Goal: Navigation & Orientation: Find specific page/section

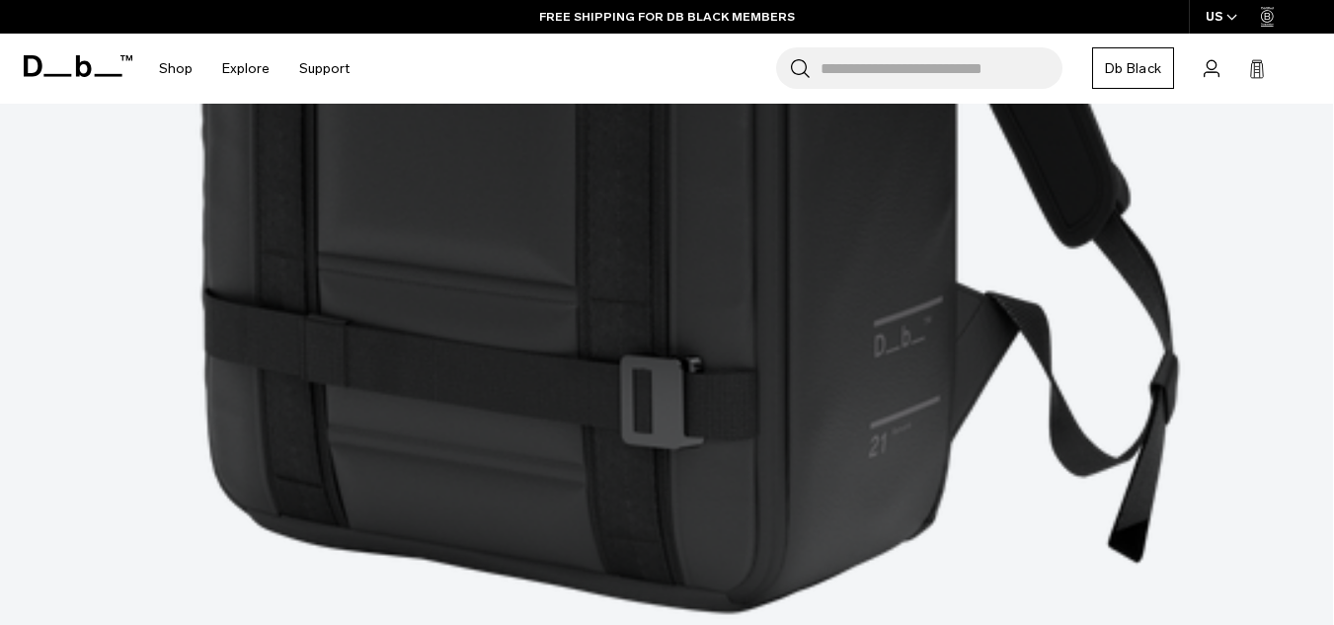
scroll to position [4458, 0]
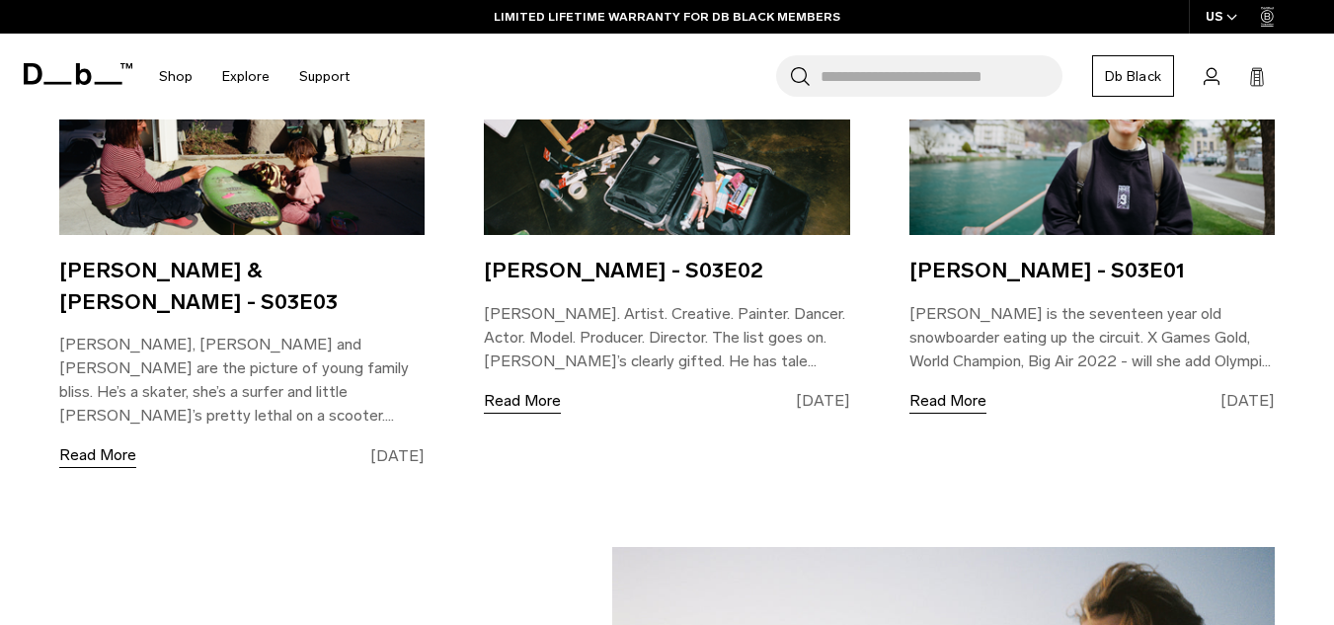
scroll to position [3553, 0]
